Goal: Navigation & Orientation: Find specific page/section

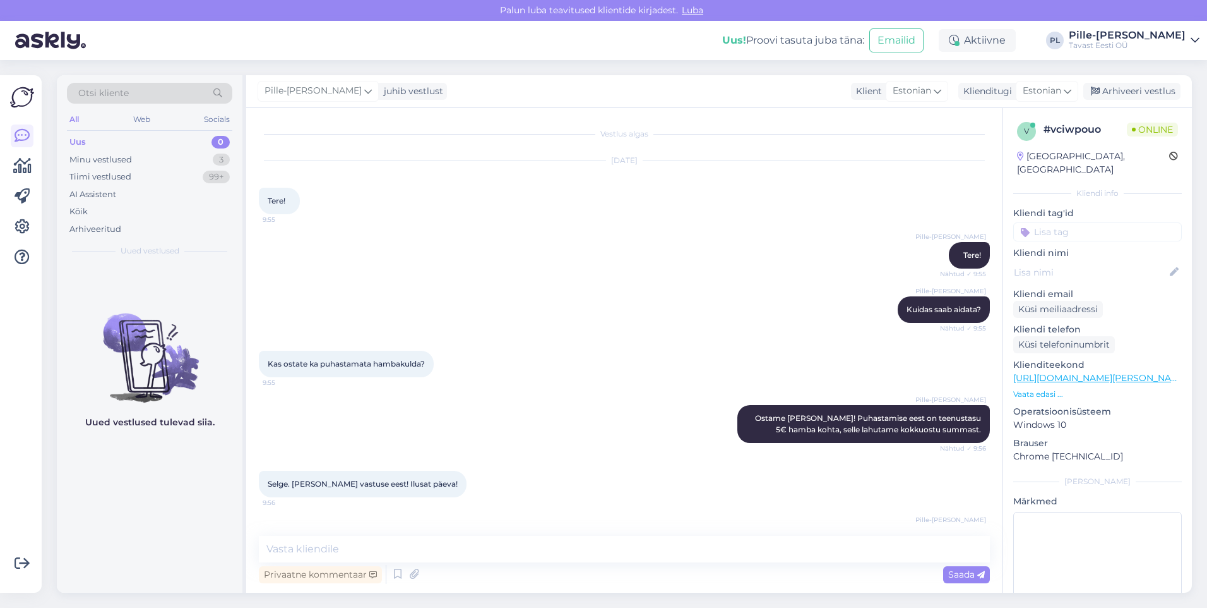
scroll to position [304, 0]
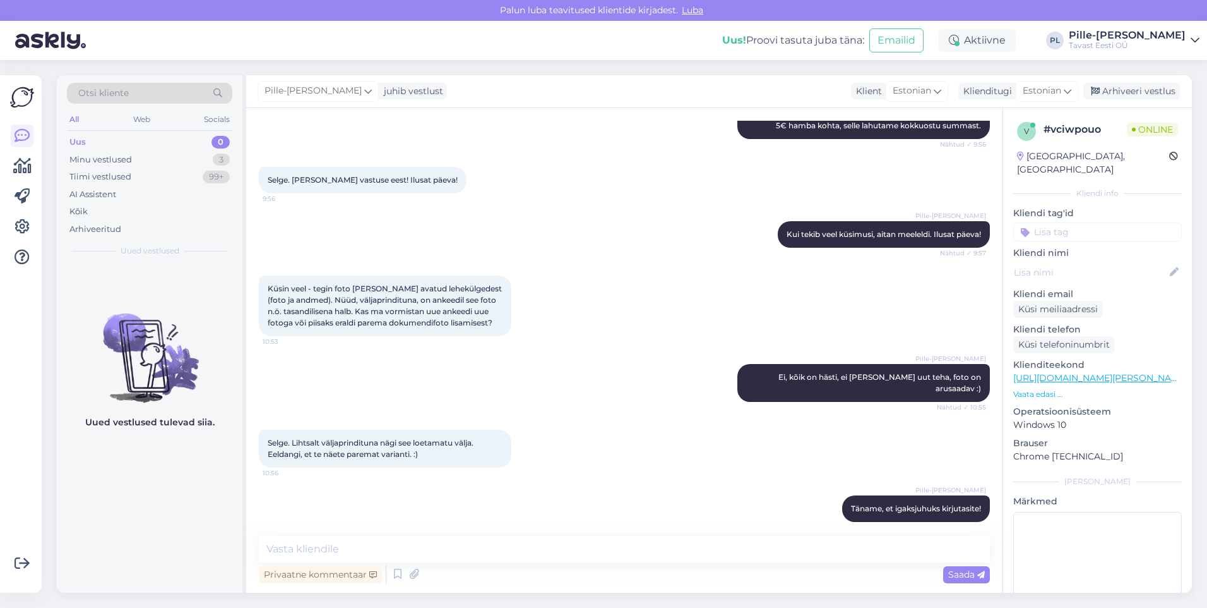
click at [200, 142] on div "Uus 0" at bounding box center [149, 142] width 165 height 18
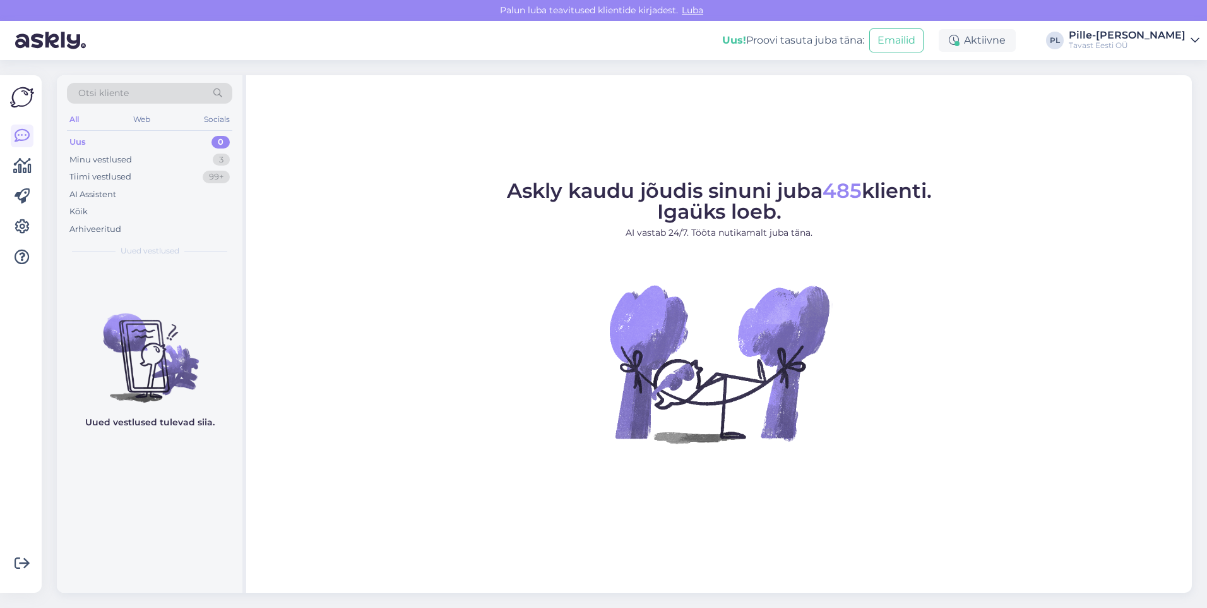
click at [1115, 260] on figure "Askly kaudu jõudis sinuni juba 485 klienti. Igaüks loeb. AI vastab 24/7. Tööta …" at bounding box center [719, 329] width 923 height 296
